Goal: Share content

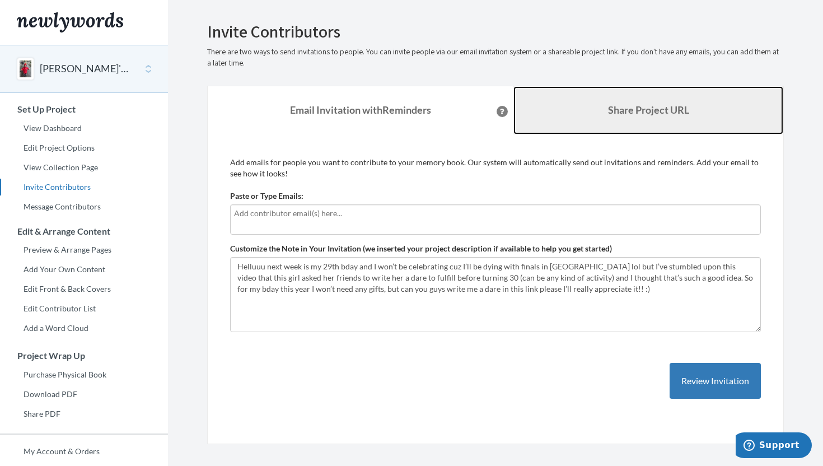
click at [626, 127] on link "Share Project URL" at bounding box center [648, 110] width 270 height 48
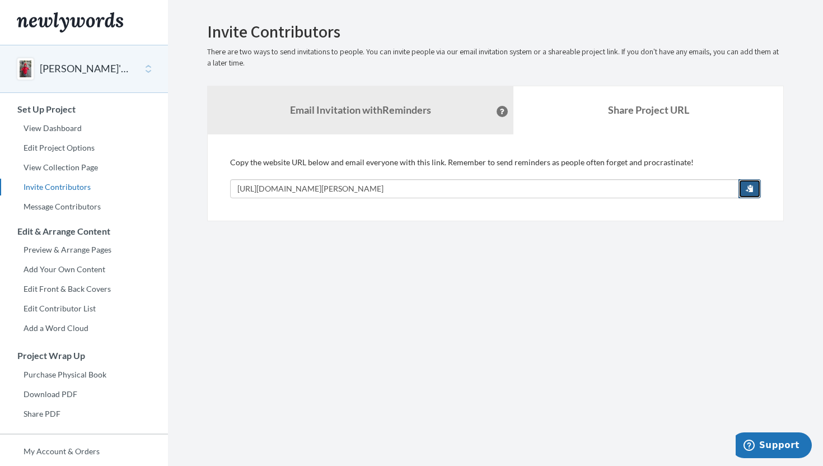
click at [750, 189] on span "button" at bounding box center [750, 188] width 8 height 8
click at [752, 185] on span "button" at bounding box center [750, 188] width 8 height 8
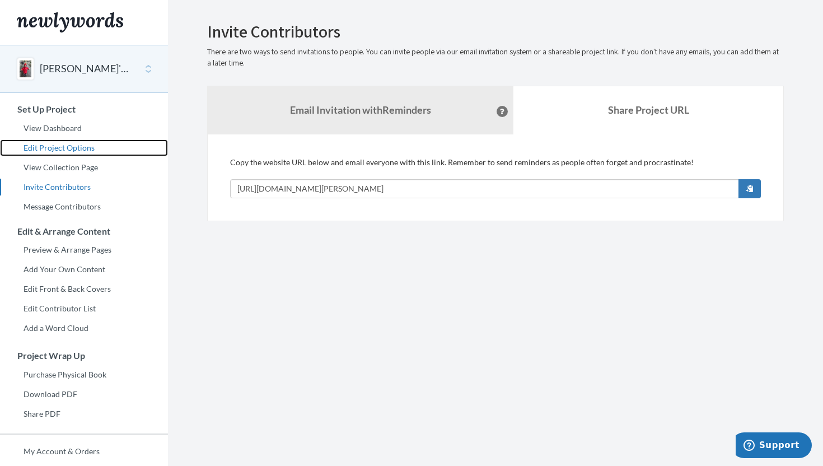
click at [65, 143] on link "Edit Project Options" at bounding box center [84, 147] width 168 height 17
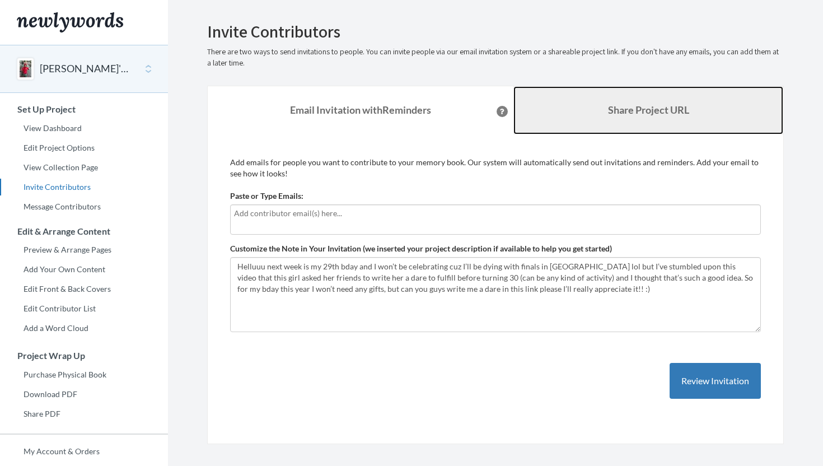
click at [656, 96] on link "Share Project URL" at bounding box center [648, 110] width 270 height 48
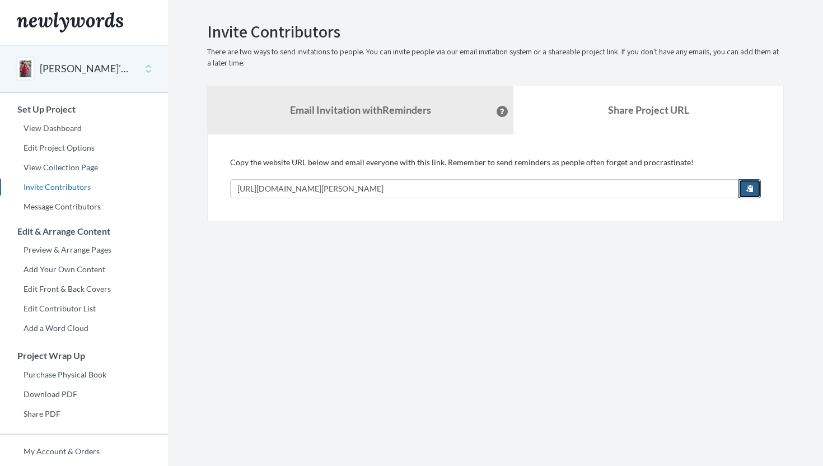
click at [750, 191] on span "button" at bounding box center [750, 188] width 8 height 8
click at [673, 344] on section "Emails have been sent! Invite Contributors There are two ways to send invitatio…" at bounding box center [495, 278] width 655 height 556
